Goal: Task Accomplishment & Management: Complete application form

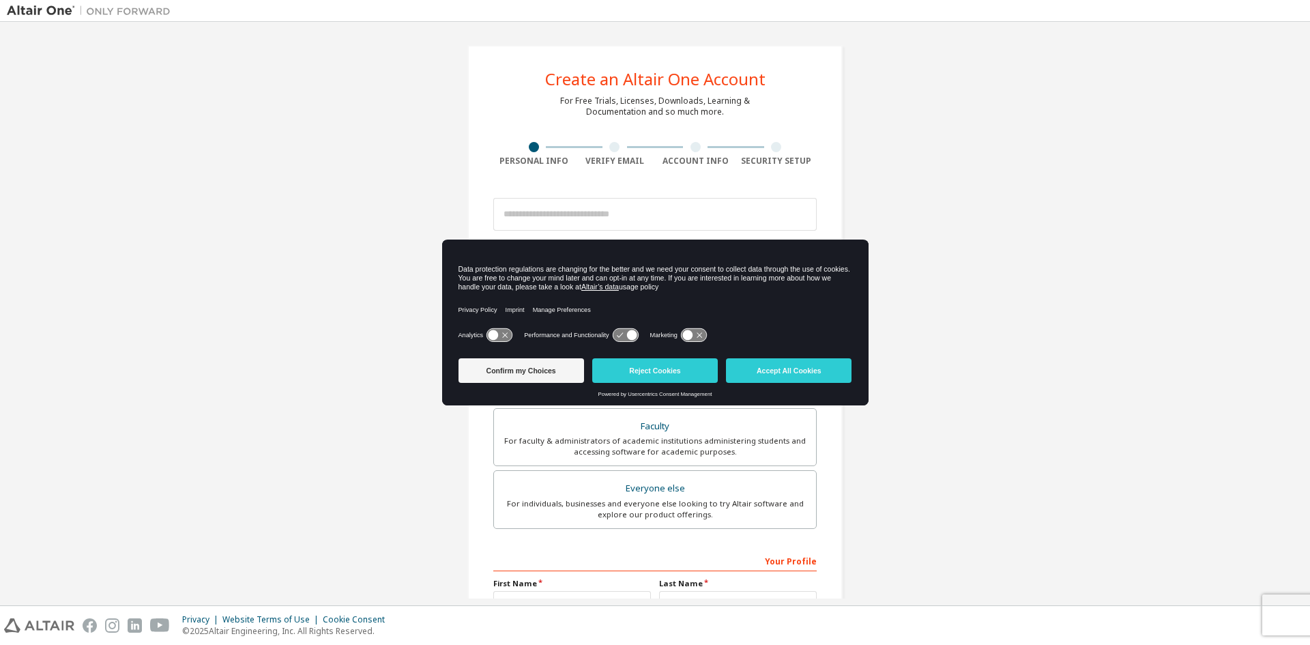
click at [1094, 184] on div "Create an Altair One Account For Free Trials, Licenses, Downloads, Learning & D…" at bounding box center [655, 390] width 1296 height 722
click at [550, 370] on button "Confirm my Choices" at bounding box center [521, 370] width 126 height 25
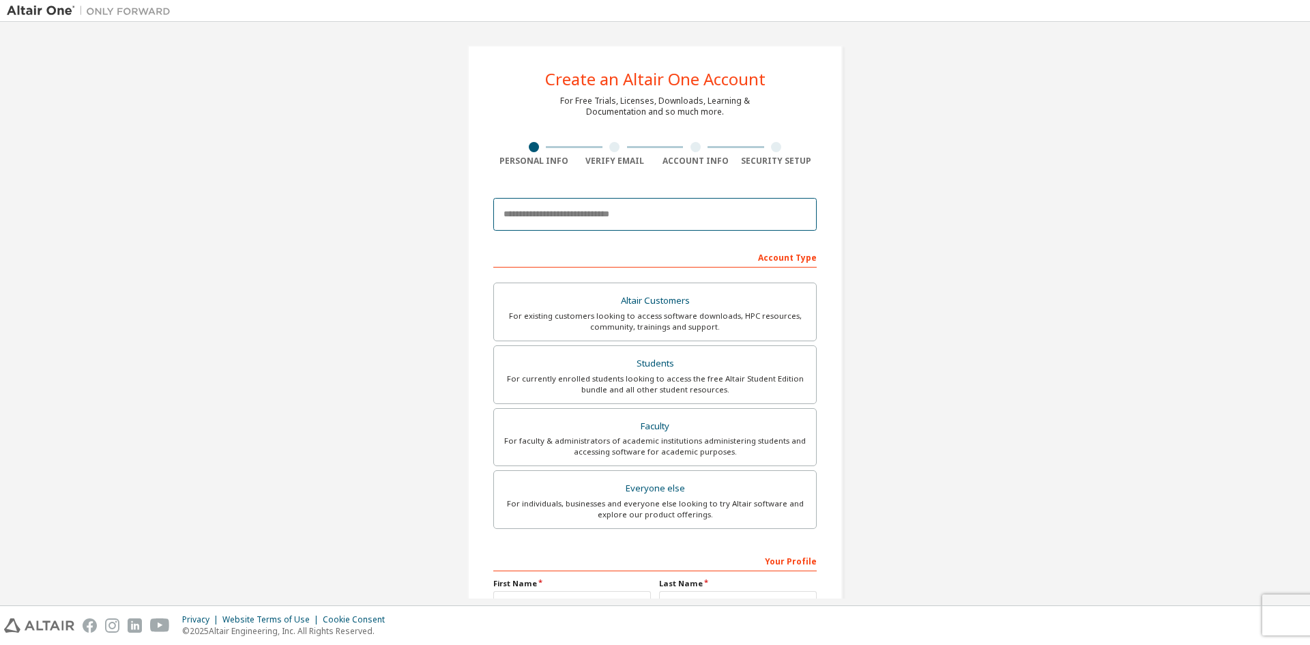
click at [642, 218] on input "email" at bounding box center [654, 214] width 323 height 33
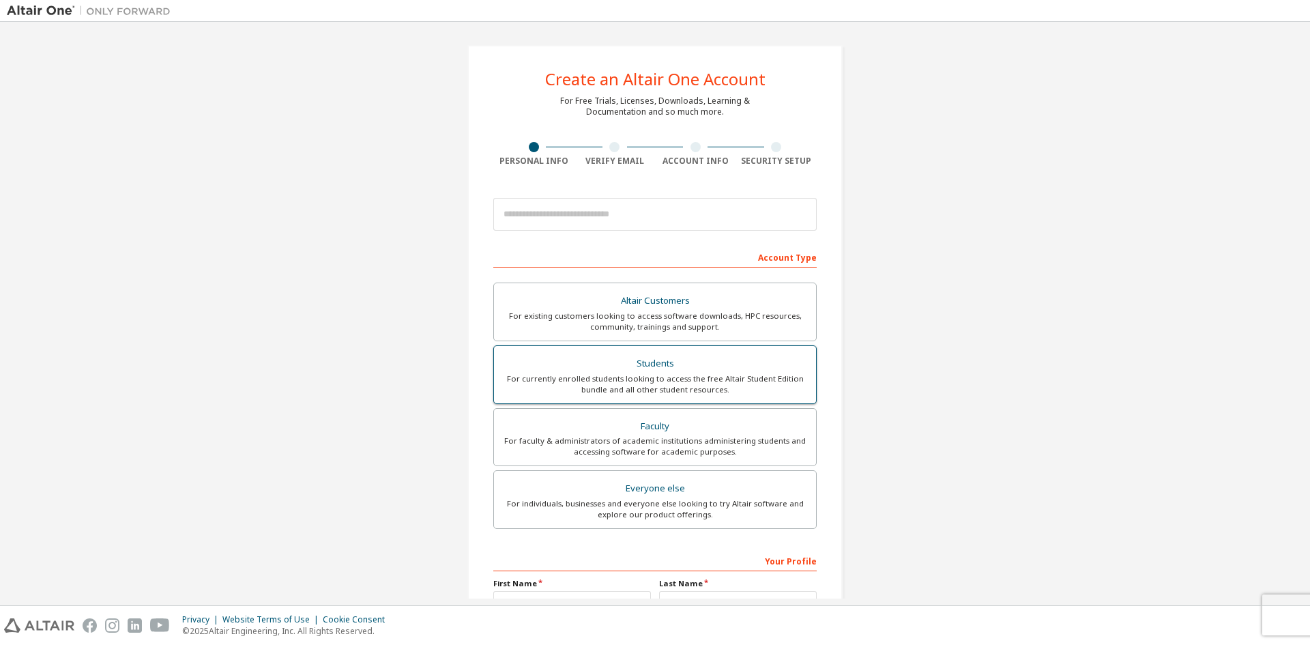
click at [624, 379] on div "For currently enrolled students looking to access the free Altair Student Editi…" at bounding box center [655, 384] width 306 height 22
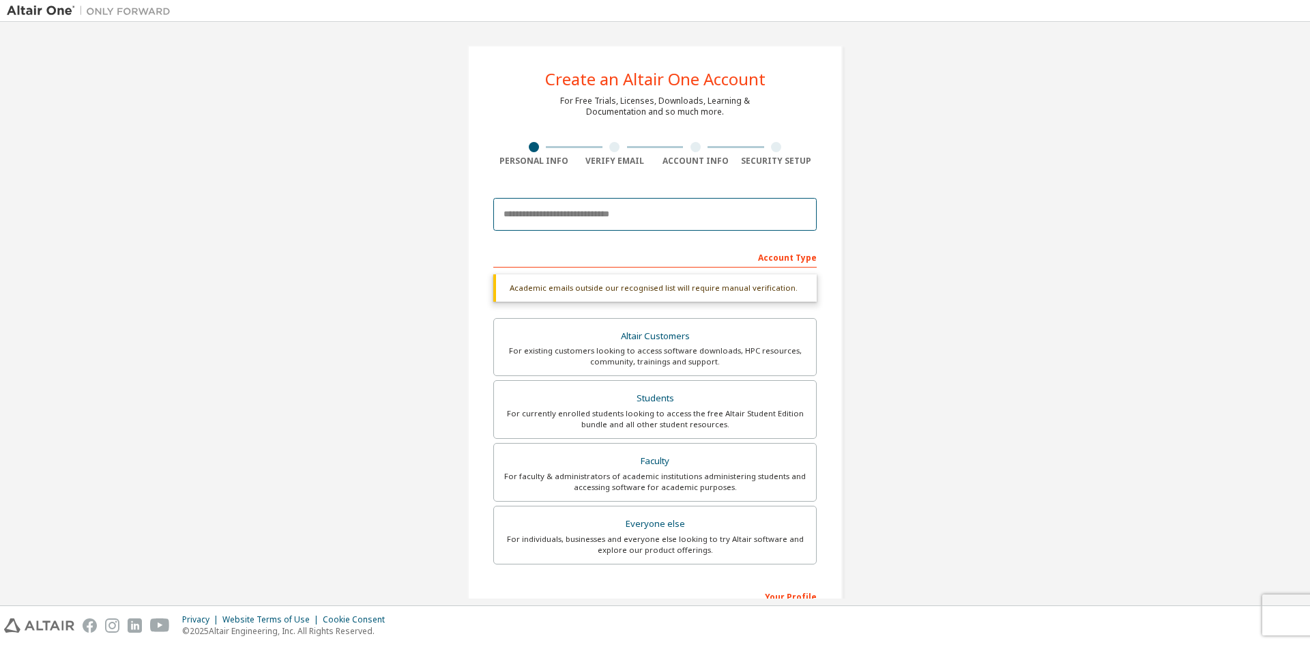
click at [592, 214] on input "email" at bounding box center [654, 214] width 323 height 33
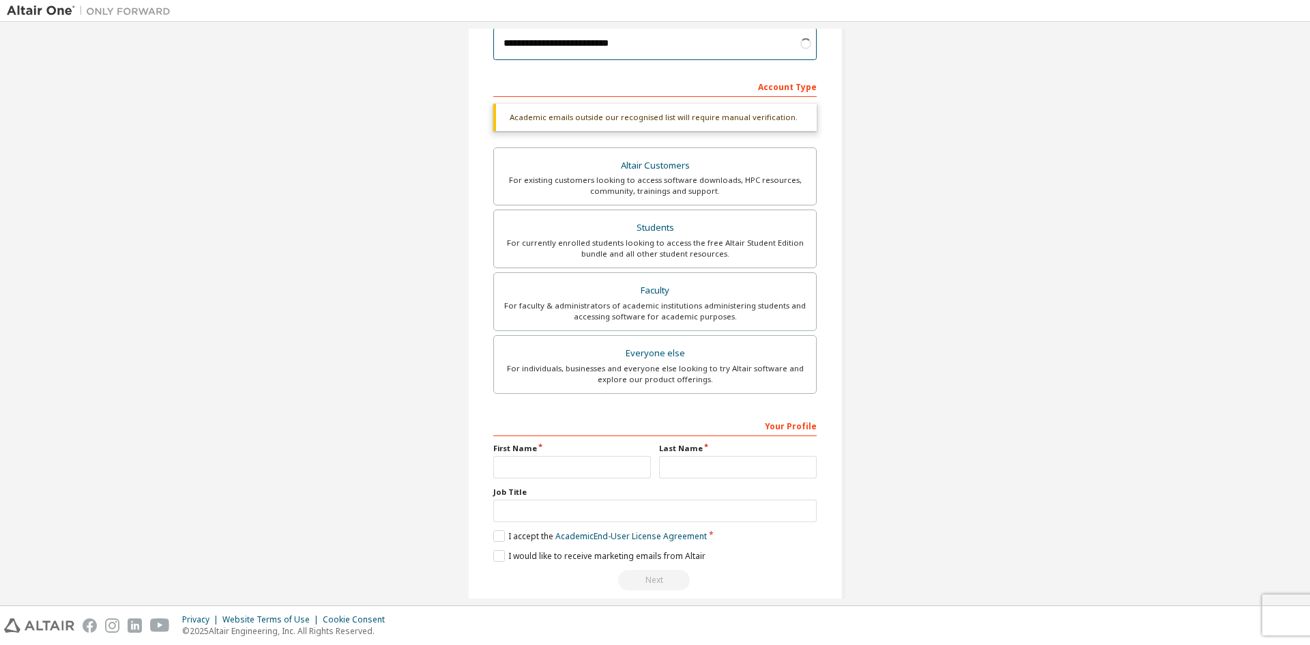
scroll to position [188, 0]
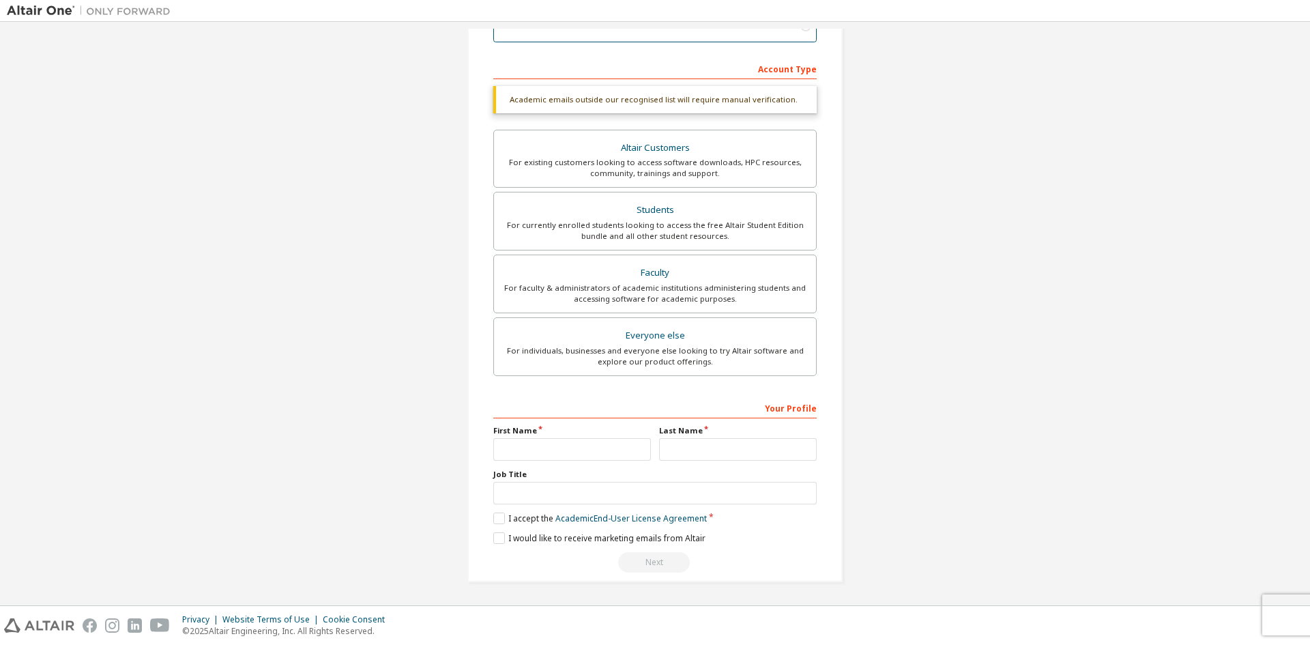
type input "**********"
click at [566, 446] on input "text" at bounding box center [572, 449] width 158 height 23
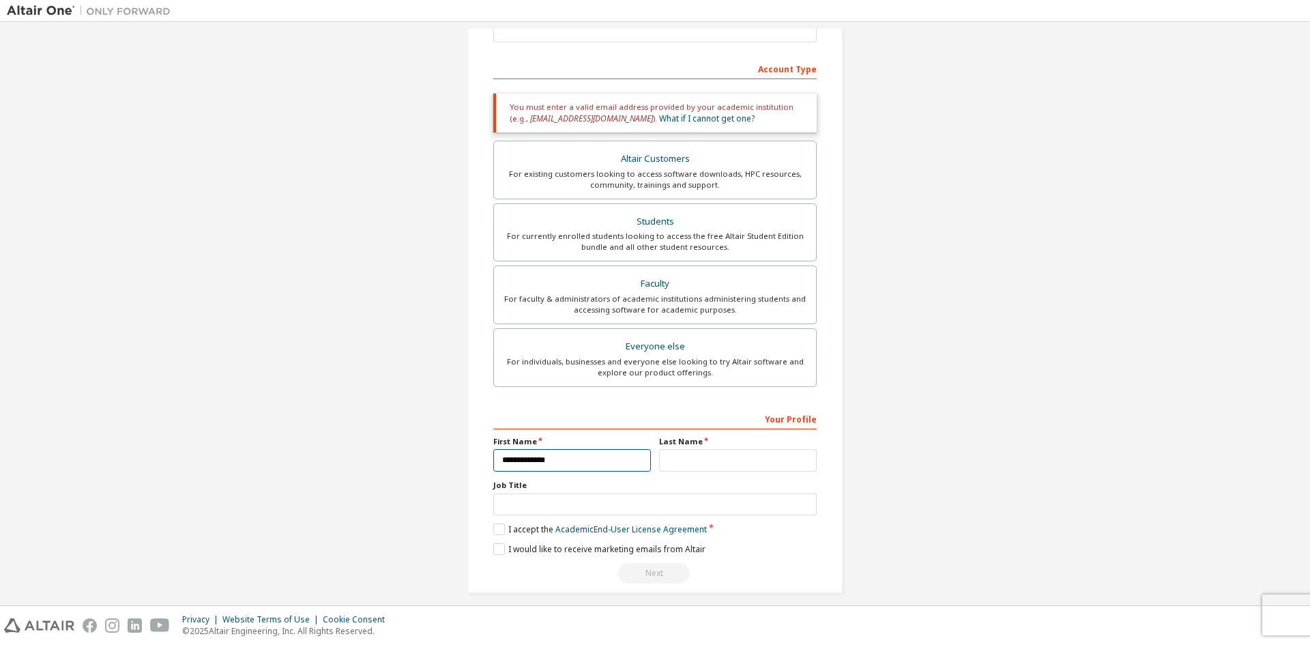
type input "**********"
click at [756, 466] on input "text" at bounding box center [738, 460] width 158 height 23
type input "******"
click at [561, 512] on input "text" at bounding box center [654, 504] width 323 height 23
type input "*******"
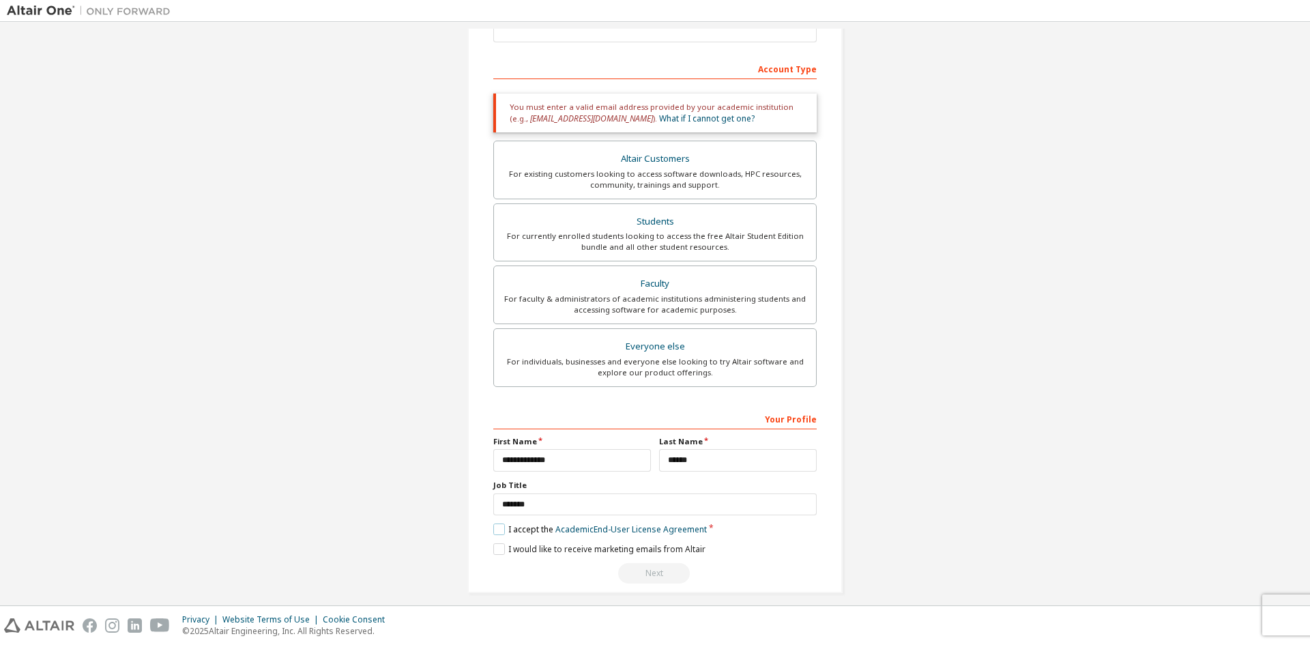
click at [503, 527] on label "I accept the Academic End-User License Agreement" at bounding box center [600, 529] width 214 height 12
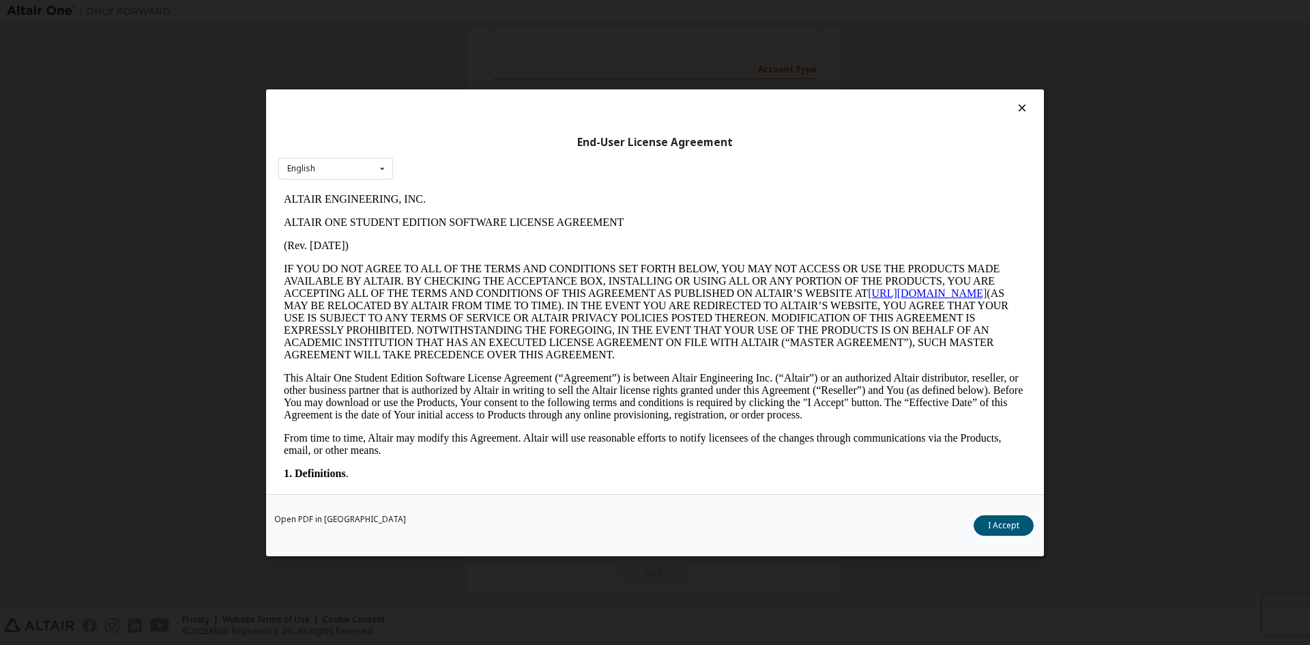
scroll to position [0, 0]
click at [1009, 528] on button "I Accept" at bounding box center [1004, 524] width 60 height 20
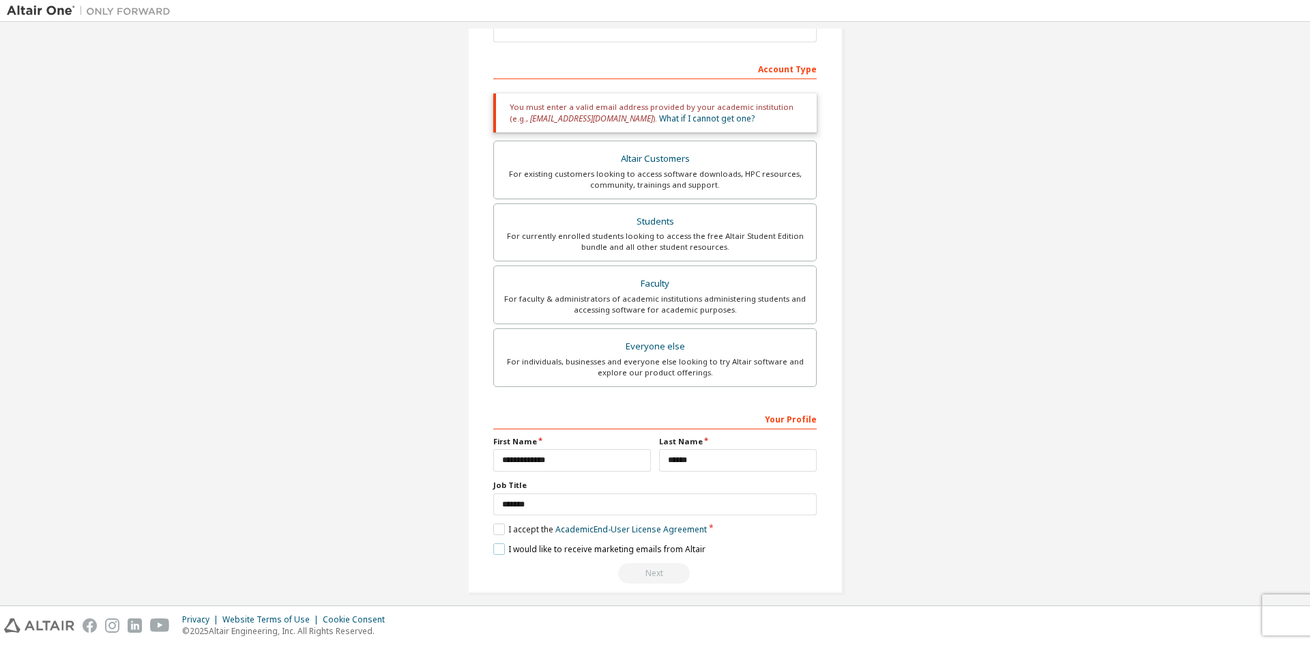
click at [495, 544] on label "I would like to receive marketing emails from Altair" at bounding box center [599, 549] width 212 height 12
click at [656, 571] on div "Next" at bounding box center [654, 573] width 323 height 20
click at [696, 418] on div "Your Profile" at bounding box center [654, 418] width 323 height 22
click at [684, 421] on div "Your Profile" at bounding box center [654, 418] width 323 height 22
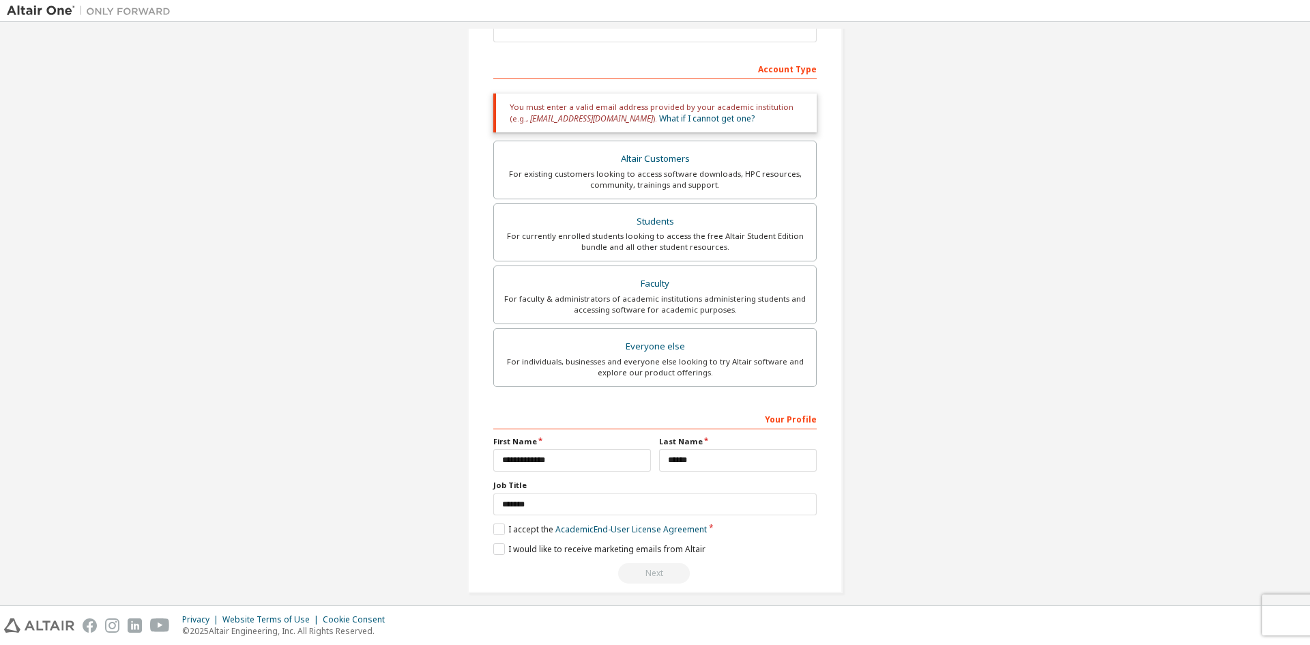
click at [777, 420] on div "Your Profile" at bounding box center [654, 418] width 323 height 22
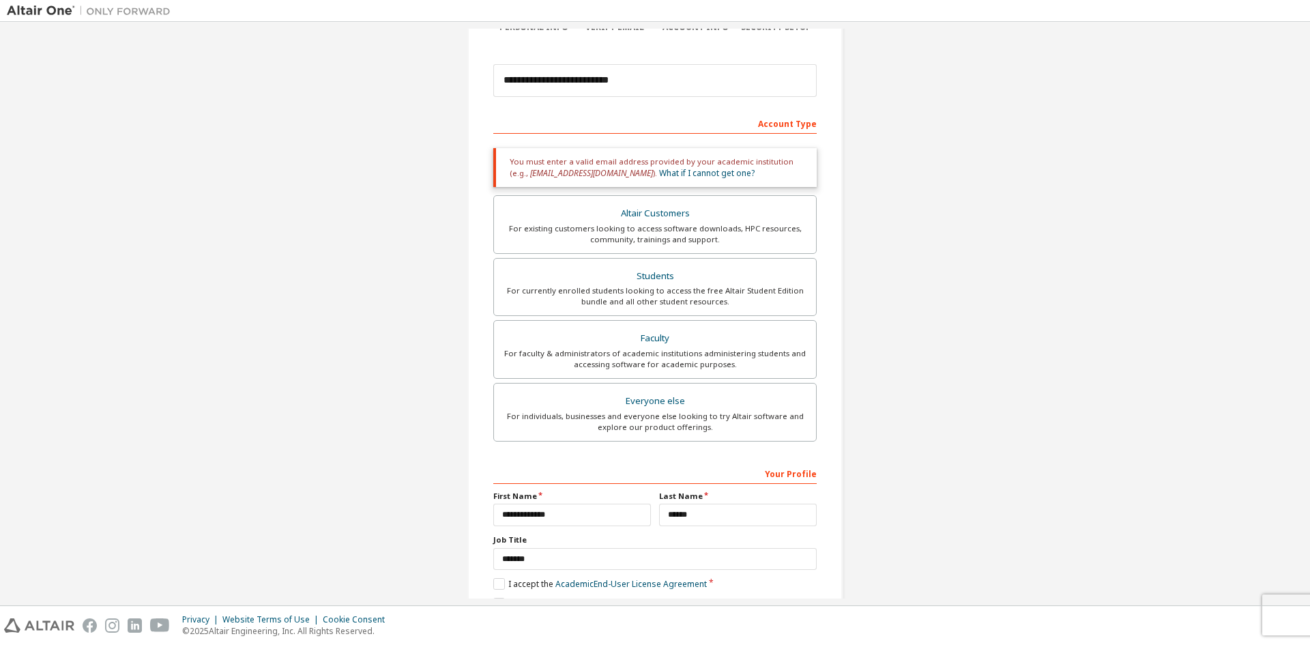
scroll to position [52, 0]
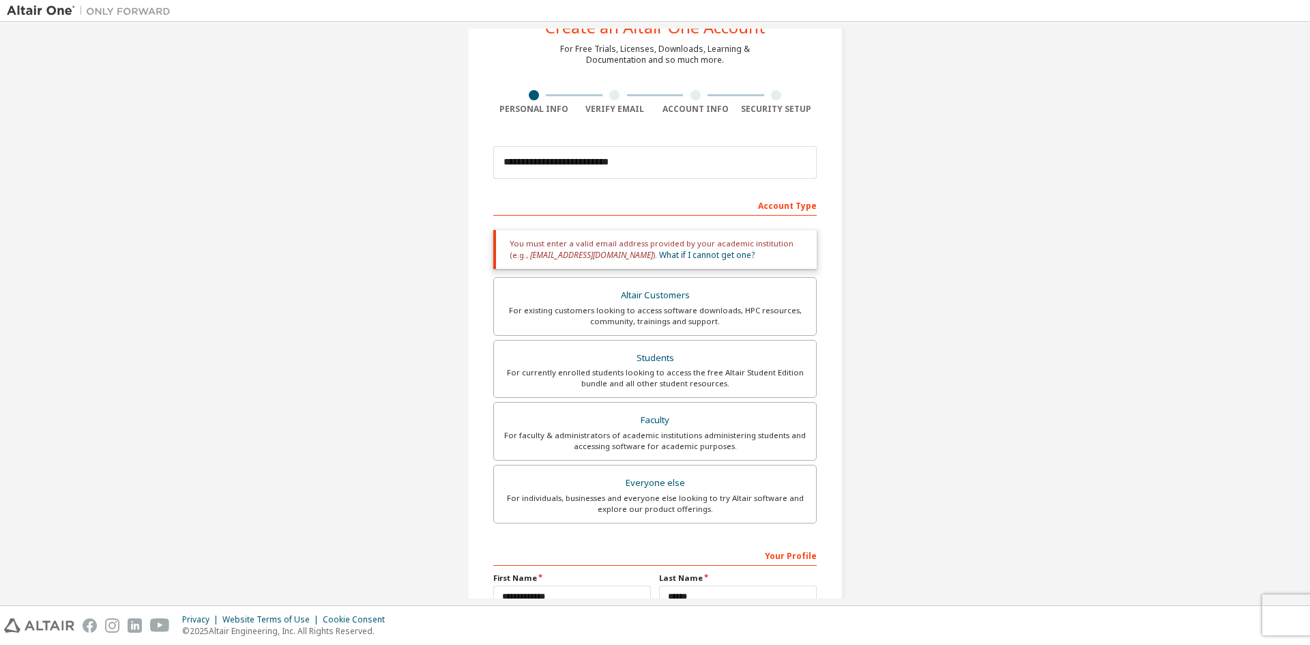
click at [789, 209] on div "Account Type" at bounding box center [654, 205] width 323 height 22
click at [664, 214] on div "Account Type" at bounding box center [654, 205] width 323 height 22
click at [686, 368] on div "For currently enrolled students looking to access the free Altair Student Editi…" at bounding box center [655, 378] width 306 height 22
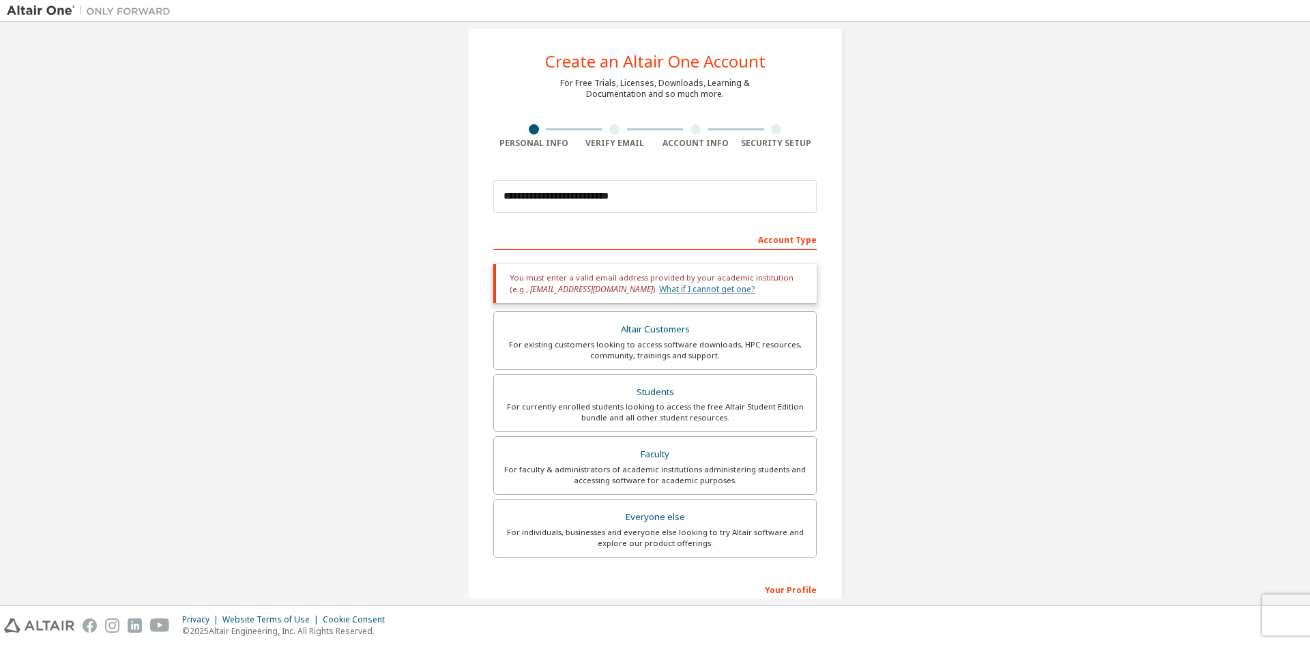
scroll to position [0, 0]
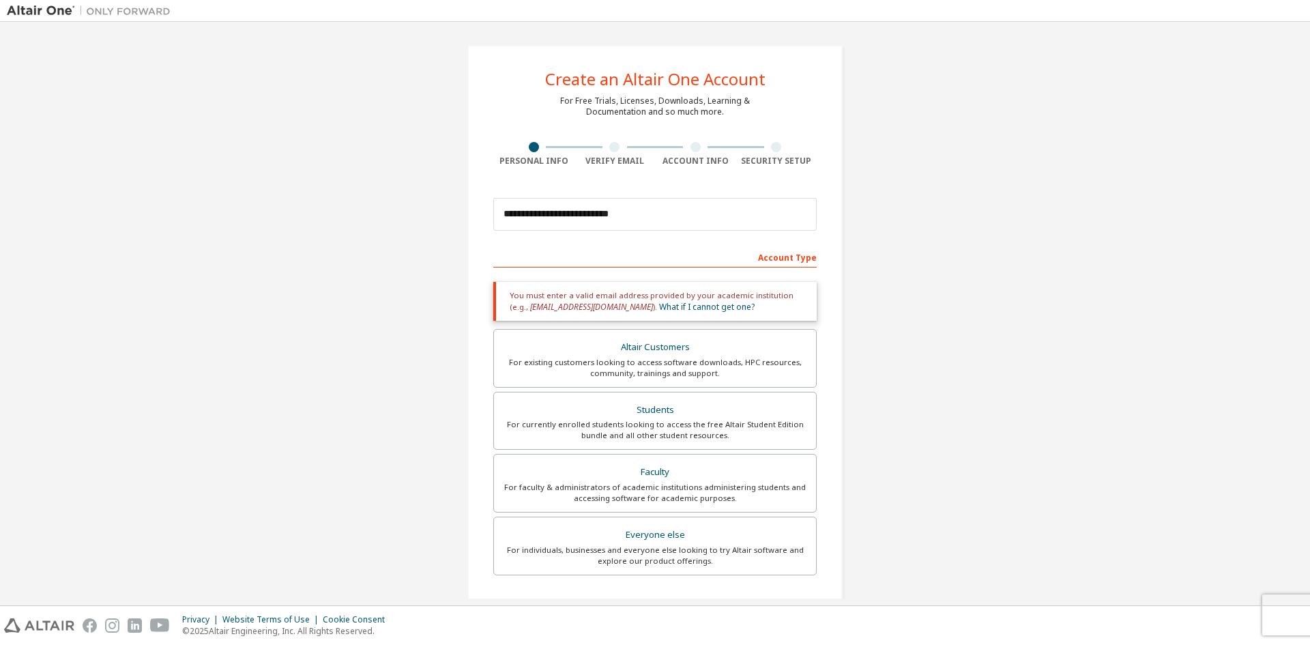
drag, startPoint x: 604, startPoint y: 144, endPoint x: 620, endPoint y: 151, distance: 18.0
click at [606, 145] on div at bounding box center [614, 147] width 81 height 10
click at [685, 149] on div at bounding box center [695, 147] width 81 height 10
click at [767, 141] on div "**********" at bounding box center [654, 413] width 375 height 736
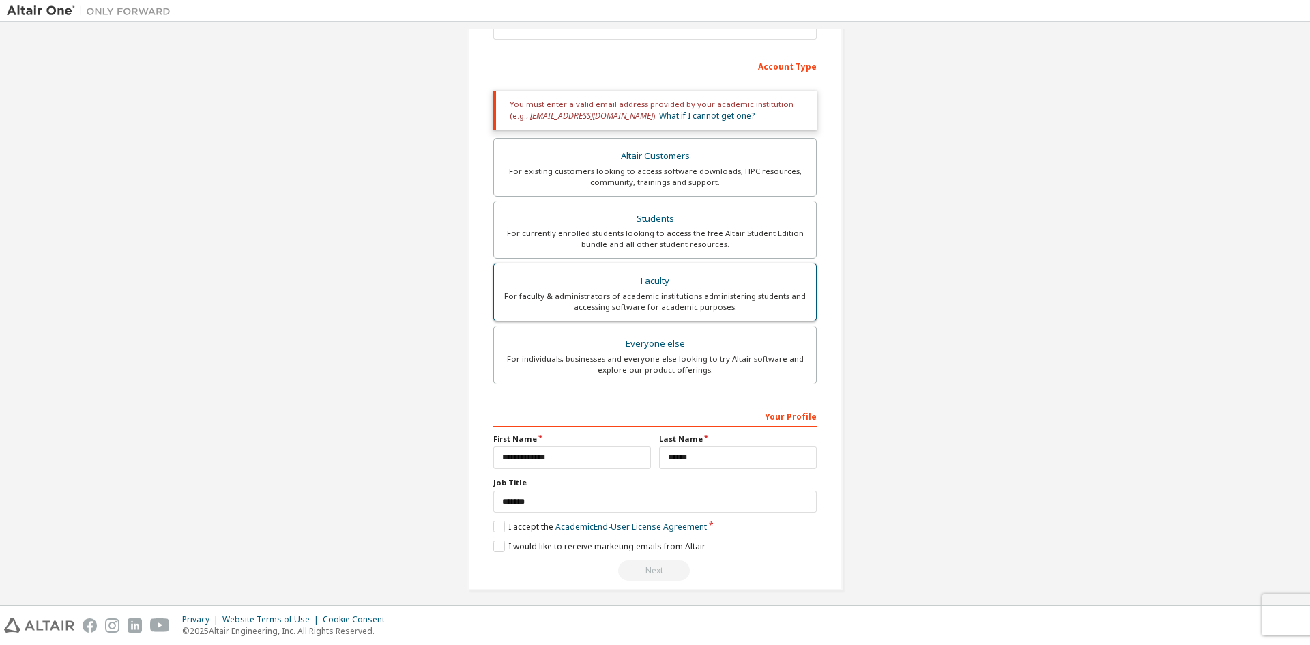
scroll to position [199, 0]
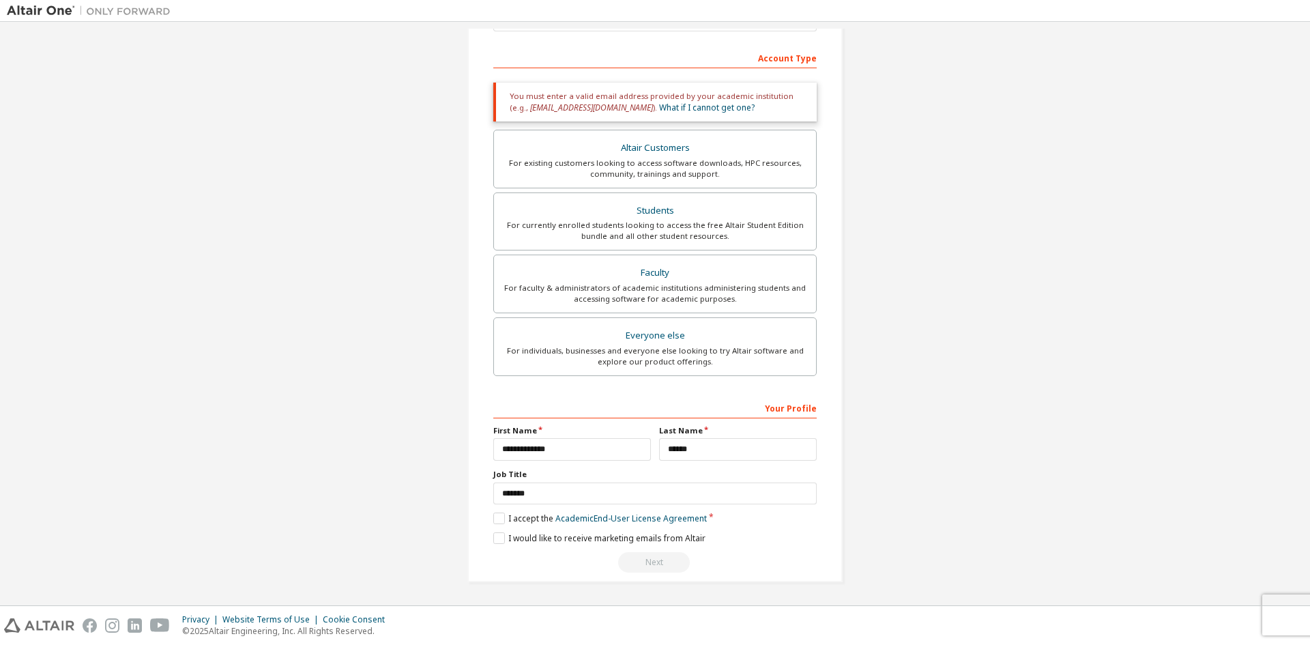
click at [793, 407] on div "Your Profile" at bounding box center [654, 407] width 323 height 22
click at [772, 407] on div "Your Profile" at bounding box center [654, 407] width 323 height 22
drag, startPoint x: 766, startPoint y: 407, endPoint x: 883, endPoint y: 409, distance: 117.4
click at [883, 409] on div "**********" at bounding box center [655, 213] width 1296 height 769
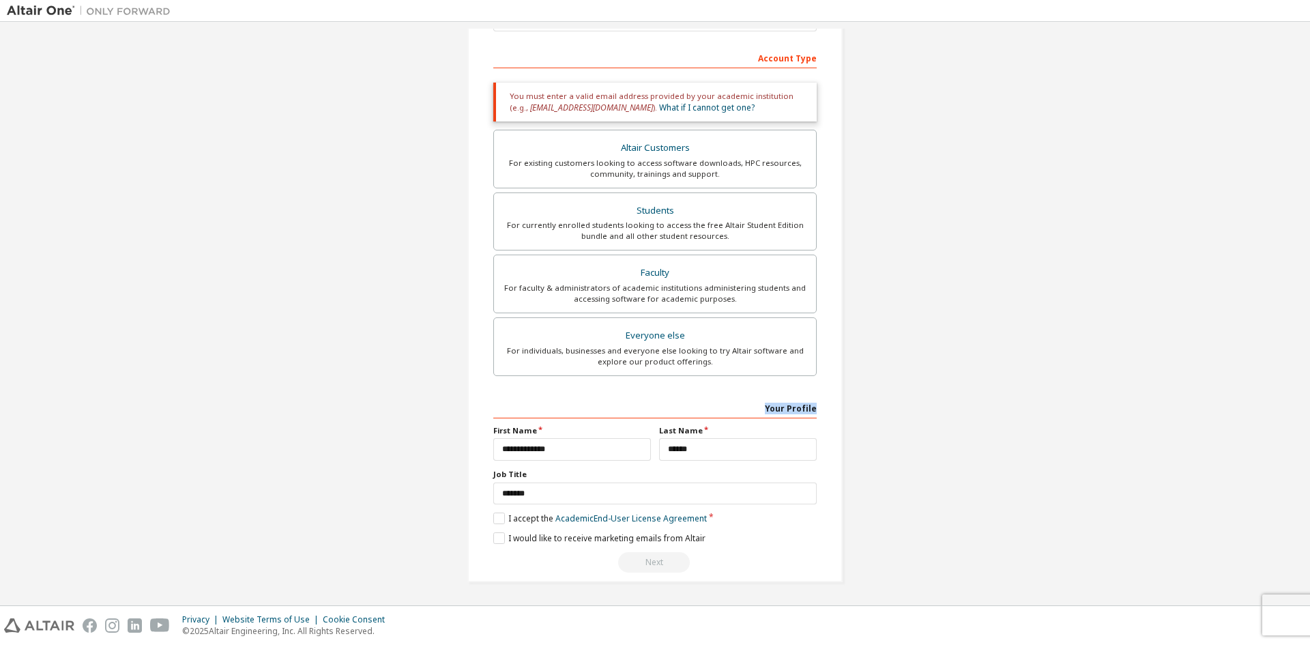
click at [682, 413] on div "Your Profile" at bounding box center [654, 407] width 323 height 22
click at [493, 514] on label "I accept the Academic End-User License Agreement" at bounding box center [600, 518] width 214 height 12
click at [498, 518] on label "I accept the Academic End-User License Agreement" at bounding box center [600, 518] width 214 height 12
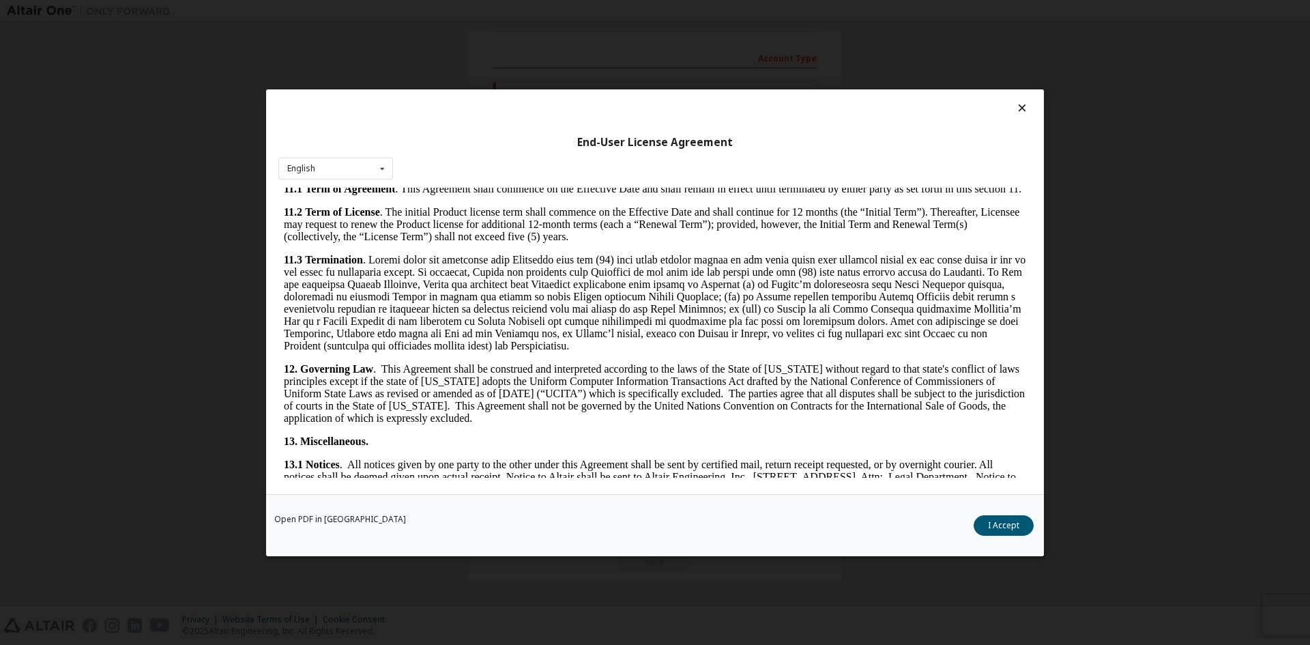
scroll to position [2047, 0]
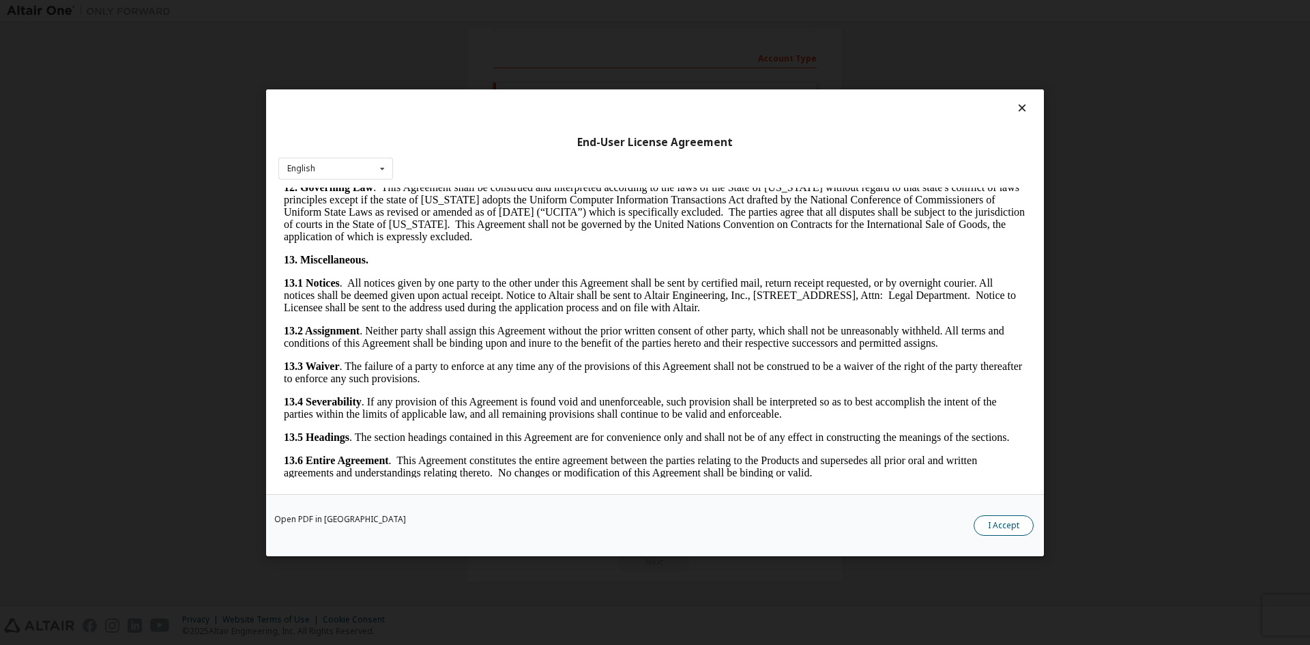
click at [993, 521] on button "I Accept" at bounding box center [1004, 524] width 60 height 20
